Goal: Task Accomplishment & Management: Use online tool/utility

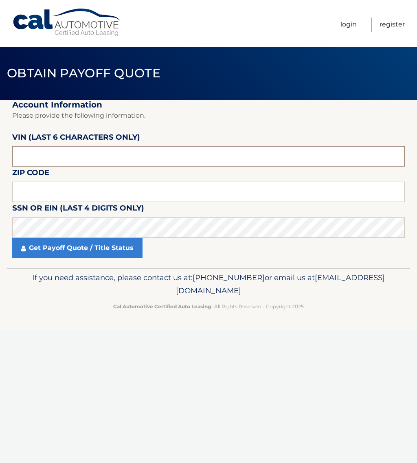
click at [47, 155] on input "text" at bounding box center [208, 156] width 393 height 20
click at [64, 151] on input "text" at bounding box center [208, 156] width 393 height 20
click at [70, 190] on input "text" at bounding box center [208, 192] width 393 height 20
type input "17701"
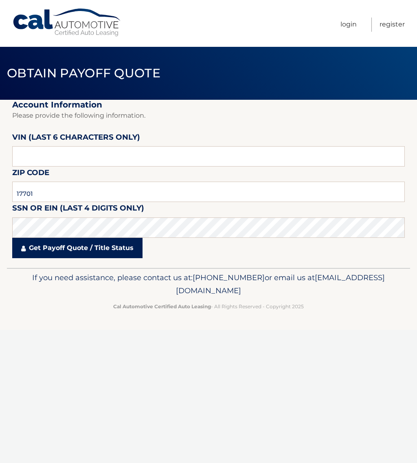
click at [64, 255] on link "Get Payoff Quote / Title Status" at bounding box center [77, 248] width 130 height 20
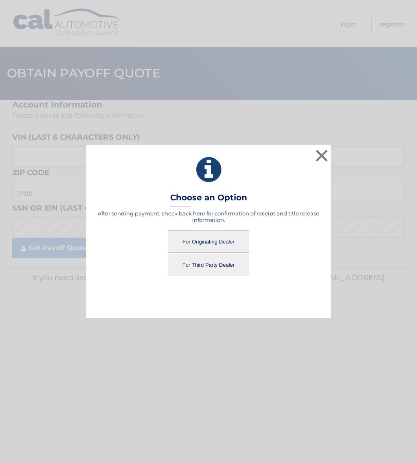
click at [212, 242] on button "For Originating Dealer" at bounding box center [208, 242] width 81 height 22
click at [200, 243] on button "For Originating Dealer" at bounding box center [208, 242] width 81 height 22
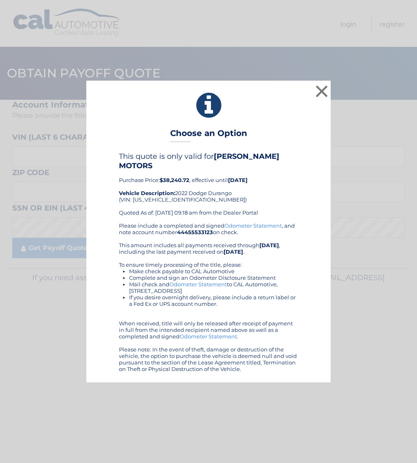
click at [276, 198] on div "This quote is only valid for [PERSON_NAME] MOTORS Purchase Price: $38,240.72 , …" at bounding box center [208, 187] width 179 height 70
drag, startPoint x: 89, startPoint y: 83, endPoint x: 175, endPoint y: 129, distance: 98.1
click at [202, 122] on div "× Choose an Option This quote is only valid for VANCAMPEN MOTORS Purchase Price…" at bounding box center [208, 231] width 244 height 301
drag, startPoint x: 190, startPoint y: 133, endPoint x: 307, endPoint y: 374, distance: 267.5
click at [307, 374] on div "× Choose an Option This quote is only valid for VANCAMPEN MOTORS Purchase Price…" at bounding box center [208, 231] width 244 height 301
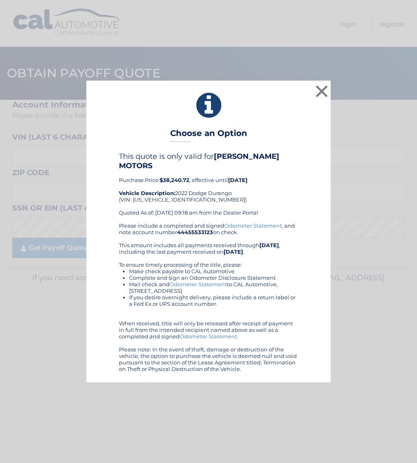
click at [303, 184] on div "This quote is only valid for VANCAMPEN MOTORS Purchase Price: $38,240.72 , effe…" at bounding box center [209, 262] width 224 height 220
